Goal: Task Accomplishment & Management: Manage account settings

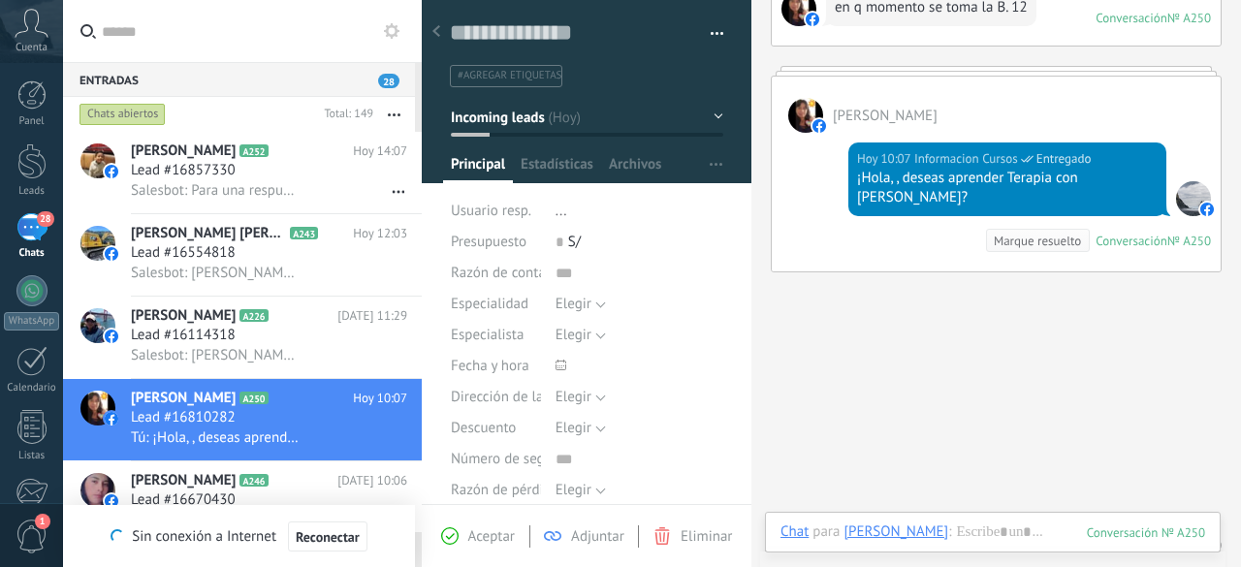
scroll to position [273, 0]
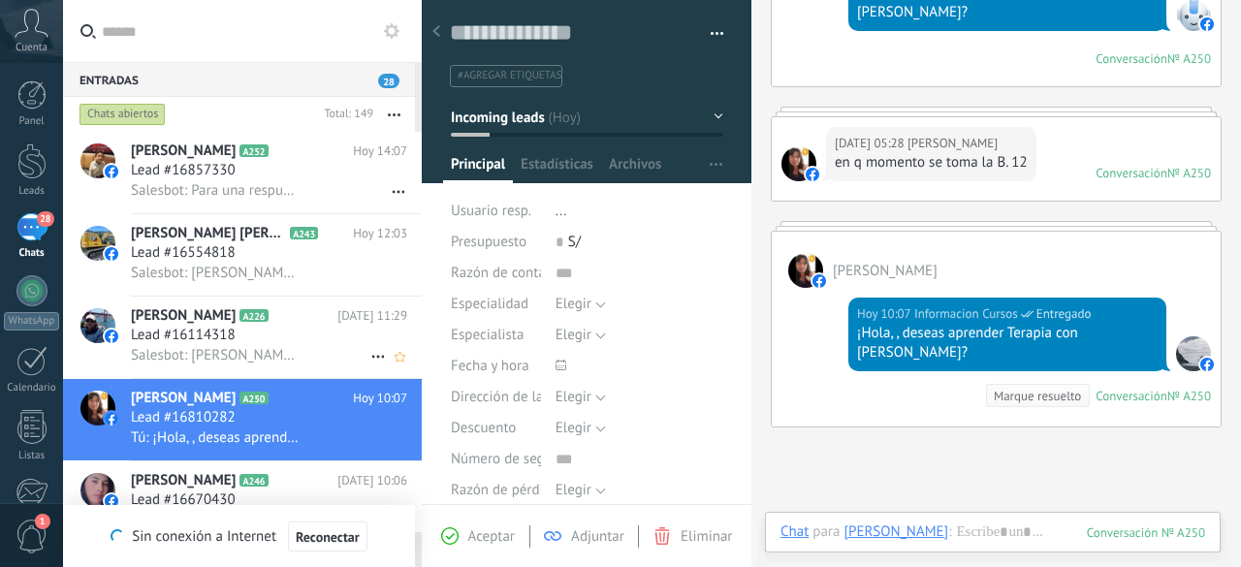
click at [209, 352] on span "Salesbot: [PERSON_NAME], ¿quieres recibir novedades y promociones de la Escuela…" at bounding box center [216, 355] width 170 height 18
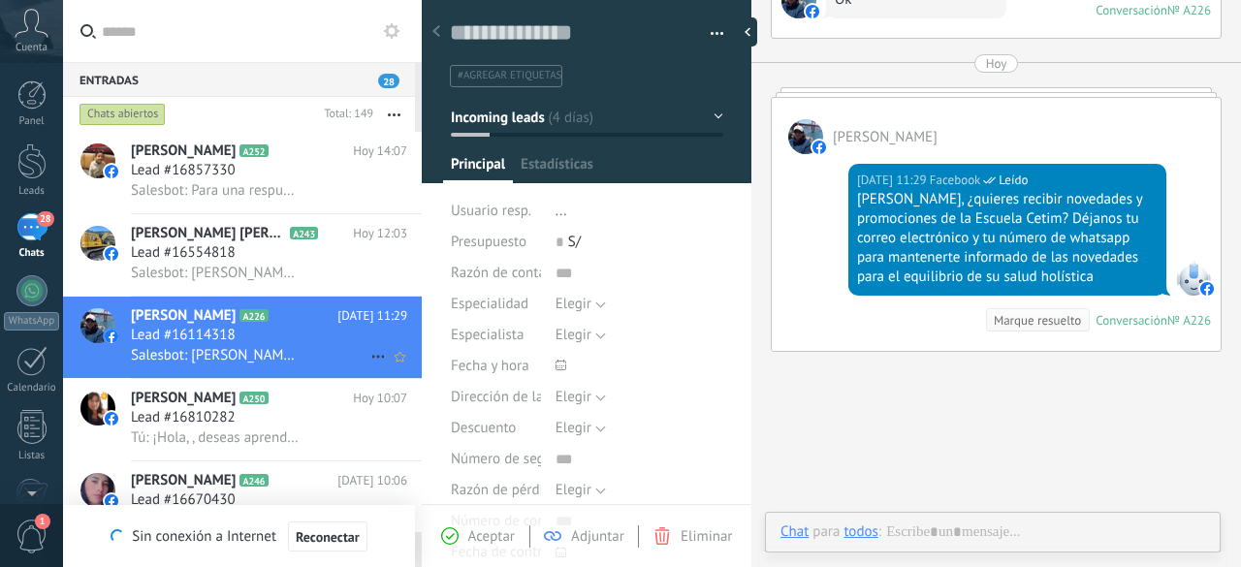
scroll to position [29, 0]
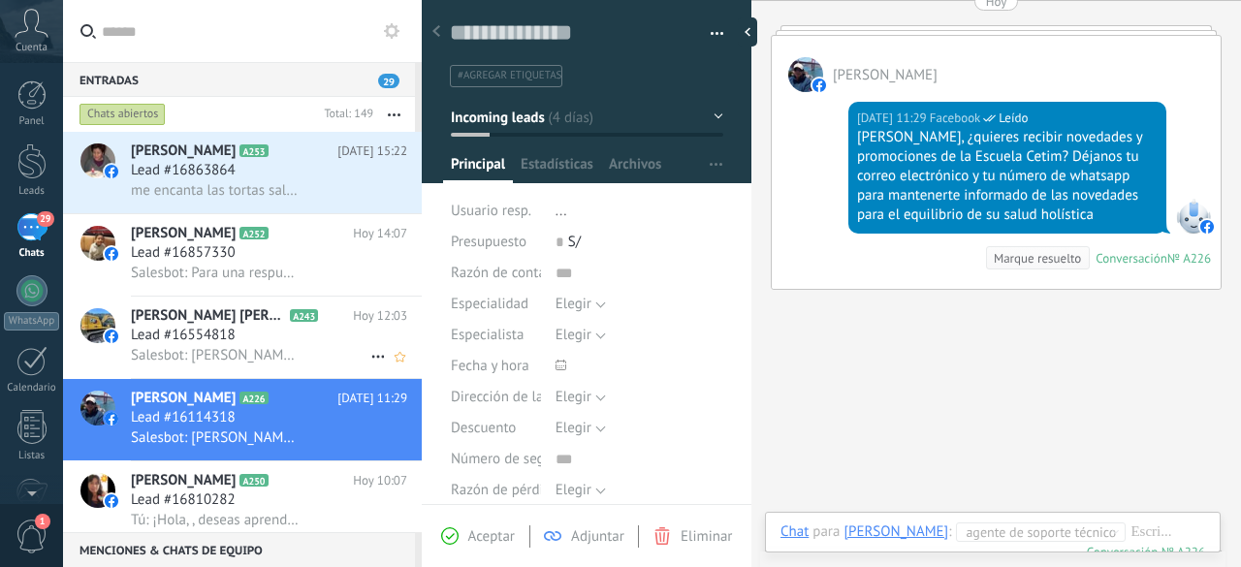
click at [208, 336] on span "Lead #16554818" at bounding box center [183, 335] width 105 height 19
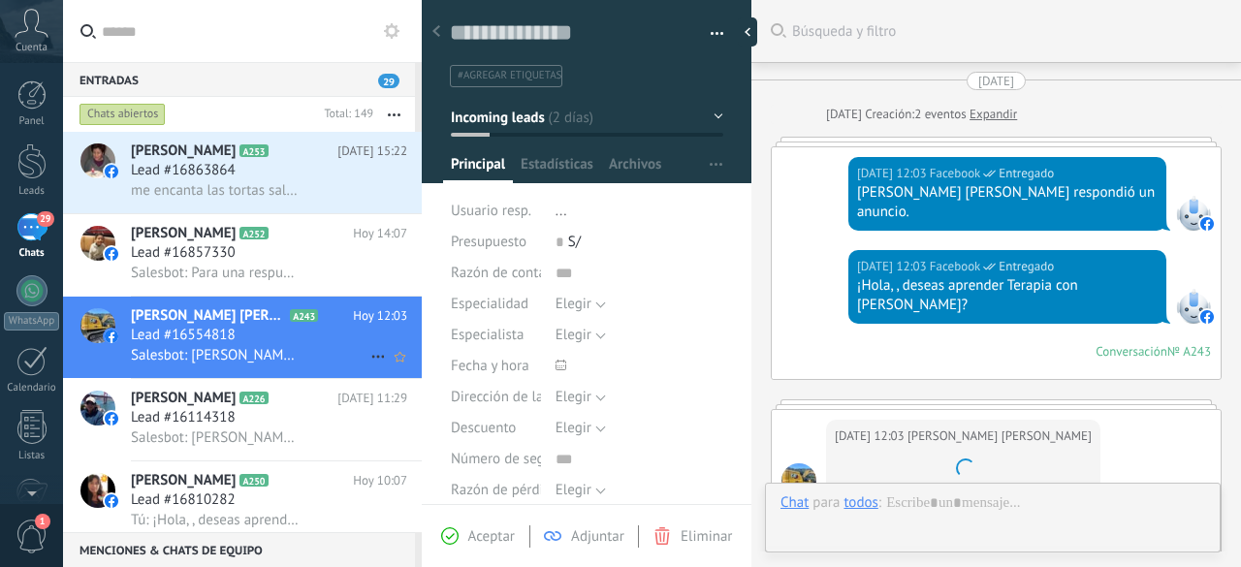
scroll to position [698, 0]
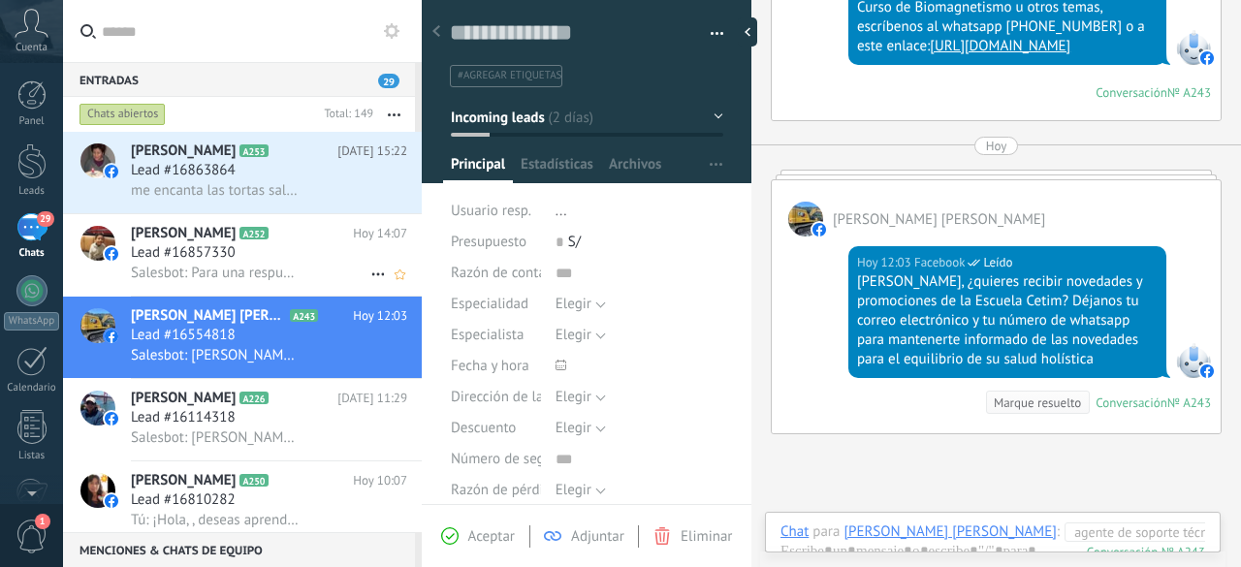
click at [240, 261] on h3 "Lead #16857330" at bounding box center [188, 252] width 114 height 19
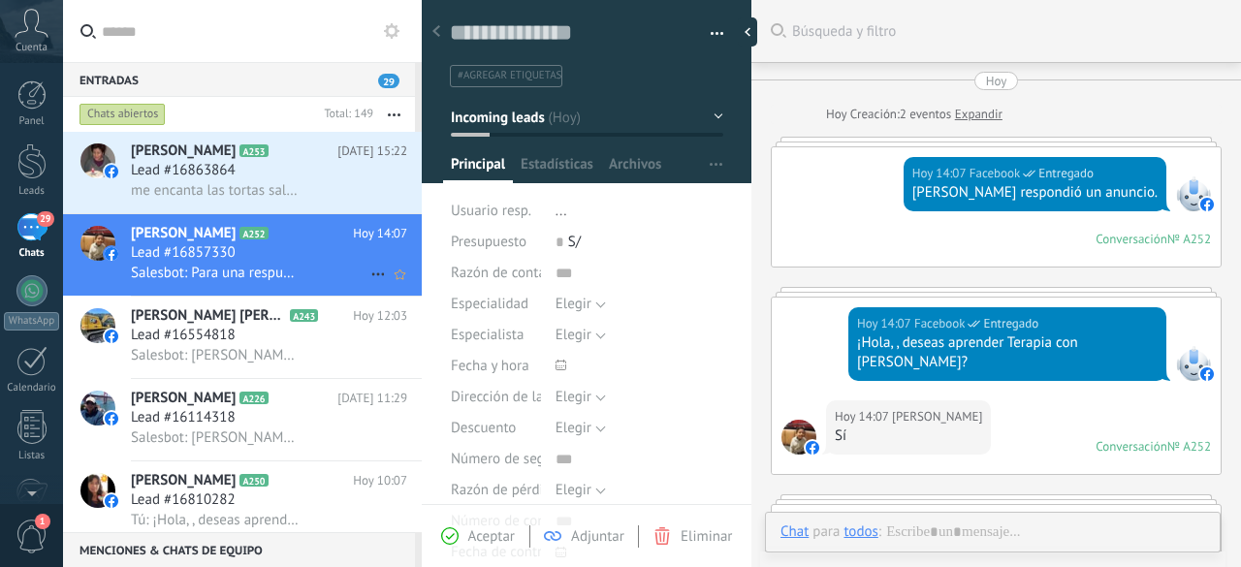
scroll to position [29, 0]
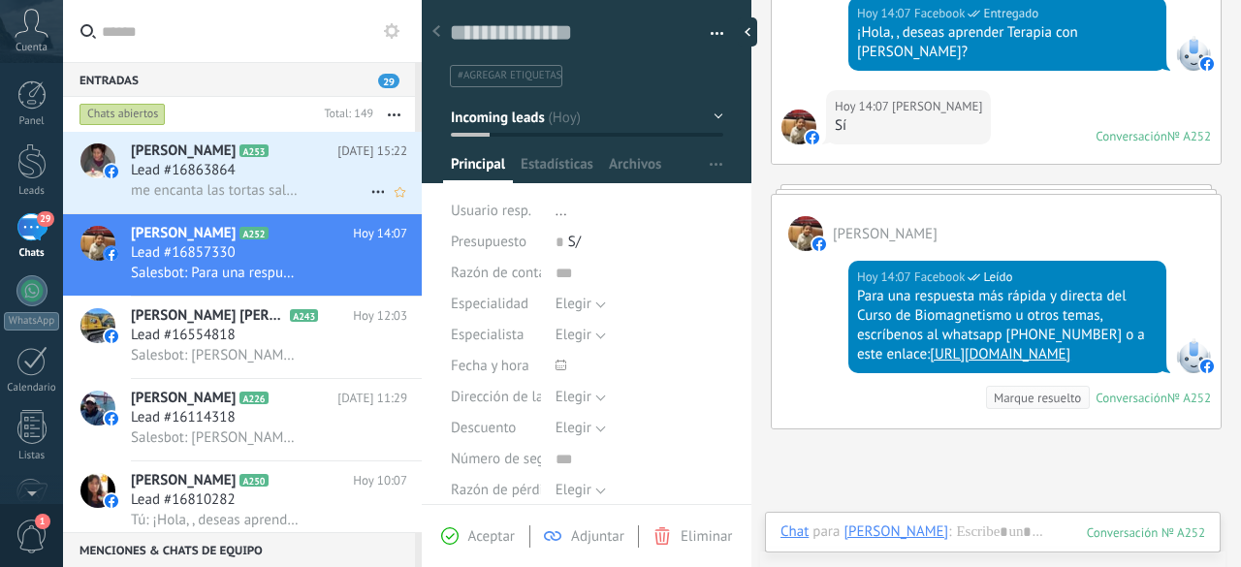
click at [217, 188] on span "me encanta las tortas saludables" at bounding box center [216, 190] width 170 height 18
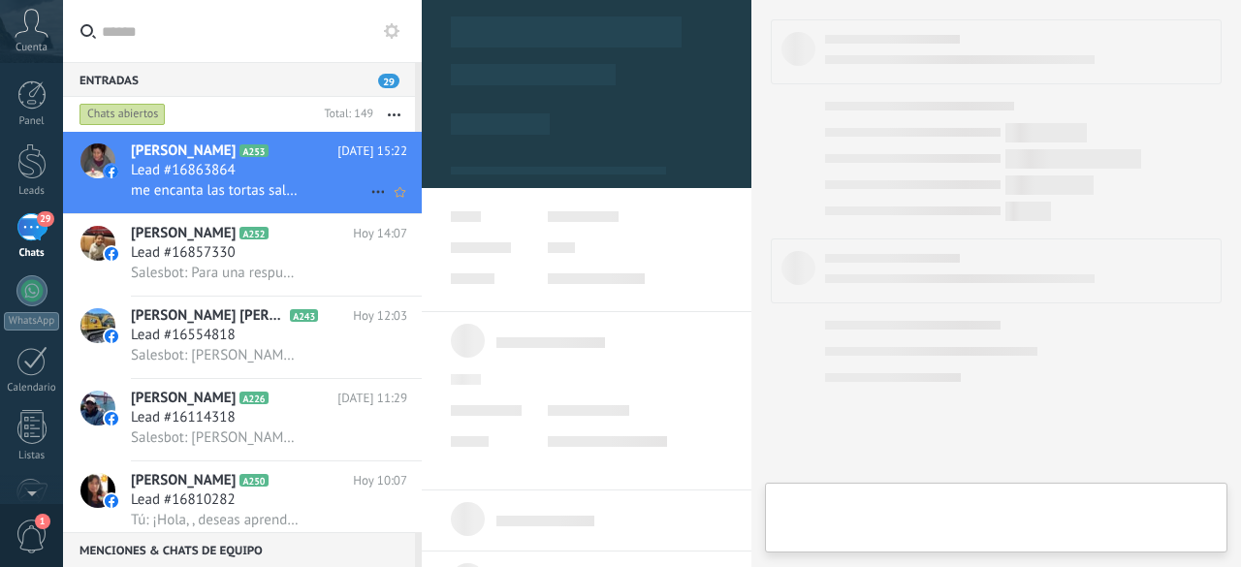
type textarea "**********"
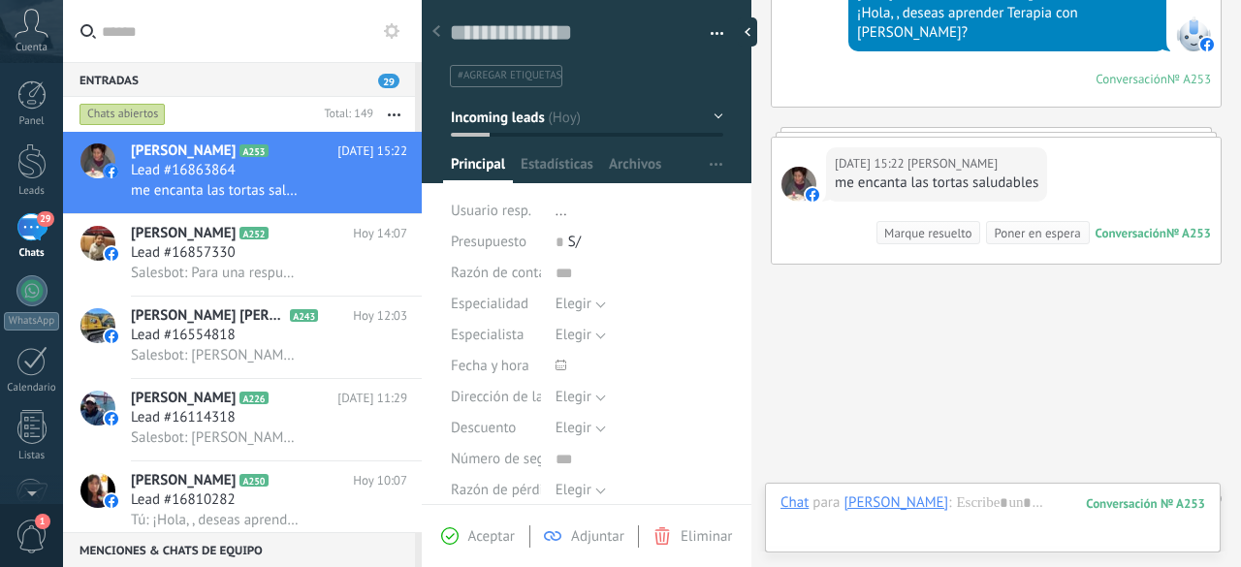
scroll to position [266, 0]
